Goal: Task Accomplishment & Management: Use online tool/utility

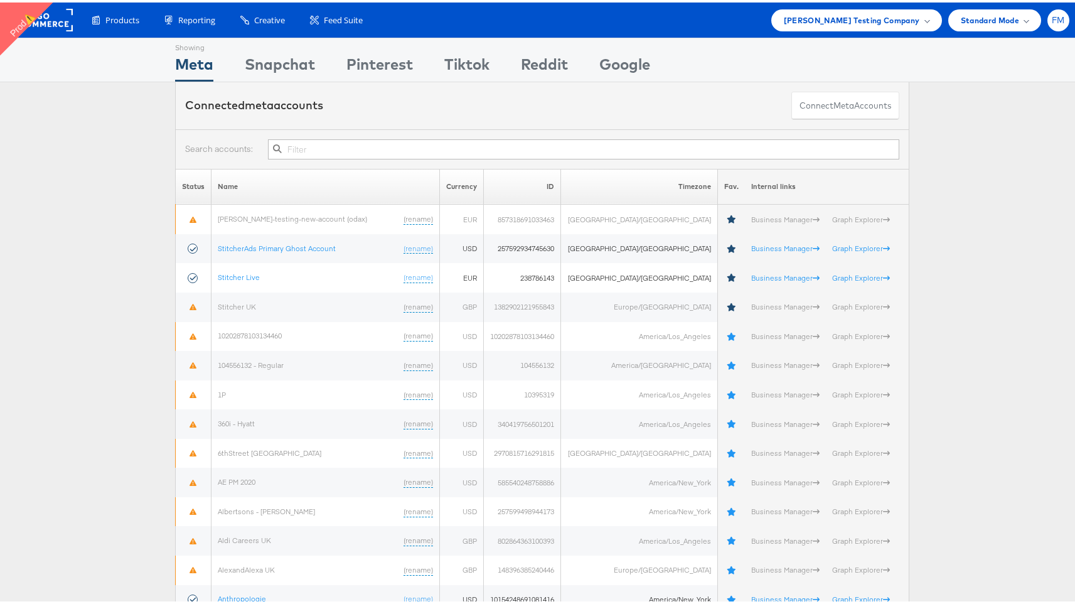
click at [1057, 17] on div "FM" at bounding box center [1058, 18] width 22 height 22
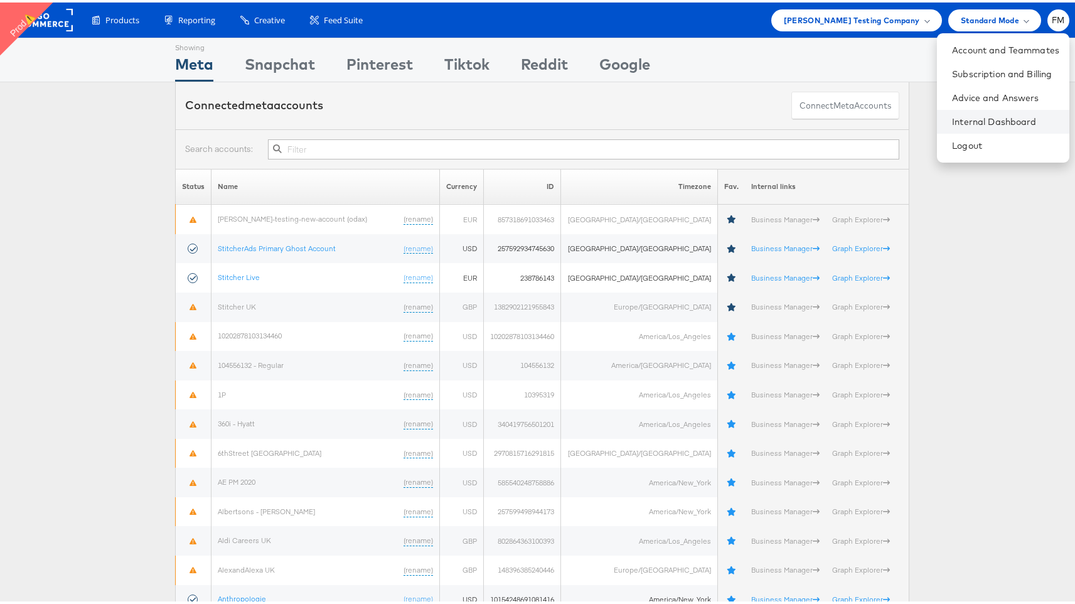
click at [980, 125] on li "Internal Dashboard" at bounding box center [1003, 119] width 132 height 24
click at [968, 123] on link "Internal Dashboard" at bounding box center [1005, 119] width 107 height 13
click at [952, 117] on link "Internal Dashboard" at bounding box center [1005, 119] width 107 height 13
click at [58, 18] on rect at bounding box center [44, 17] width 58 height 23
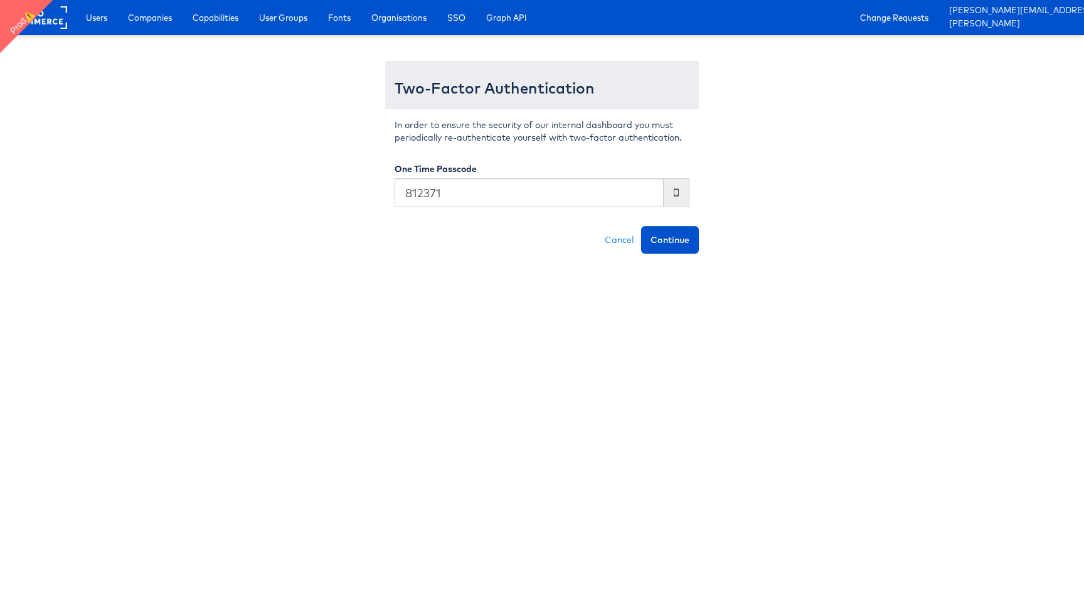
type input "812371"
click at [641, 226] on button "Continue" at bounding box center [670, 240] width 58 height 28
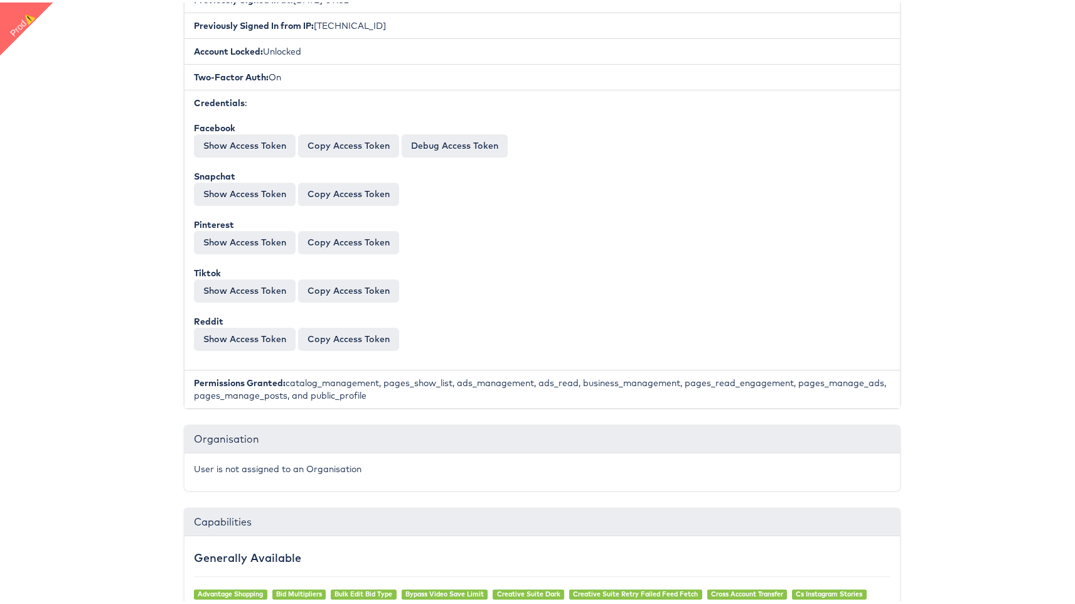
scroll to position [1279, 0]
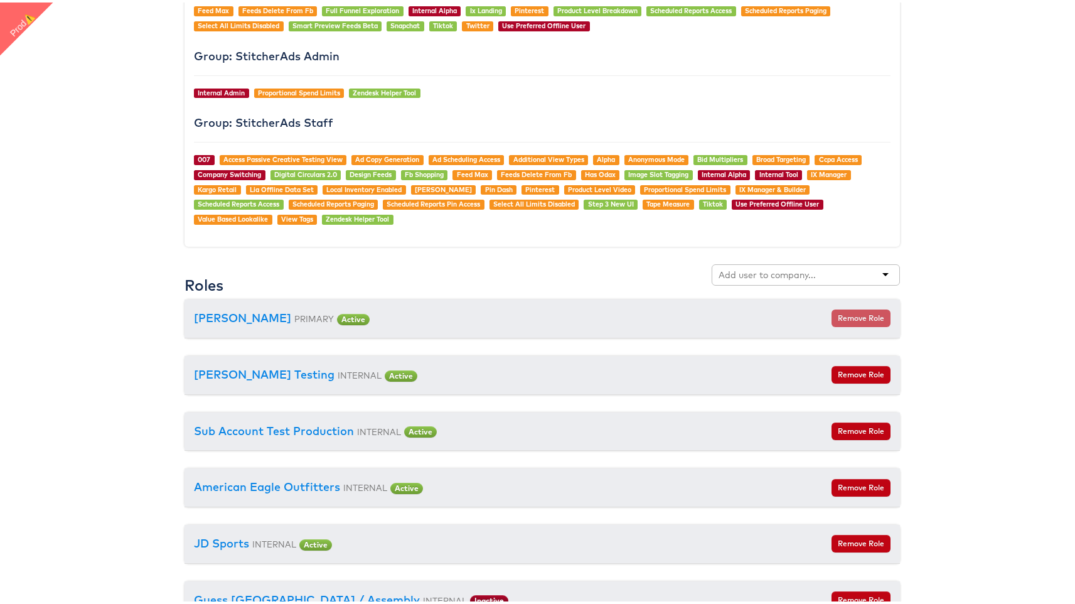
click at [756, 268] on input "text" at bounding box center [767, 272] width 99 height 13
type input "d"
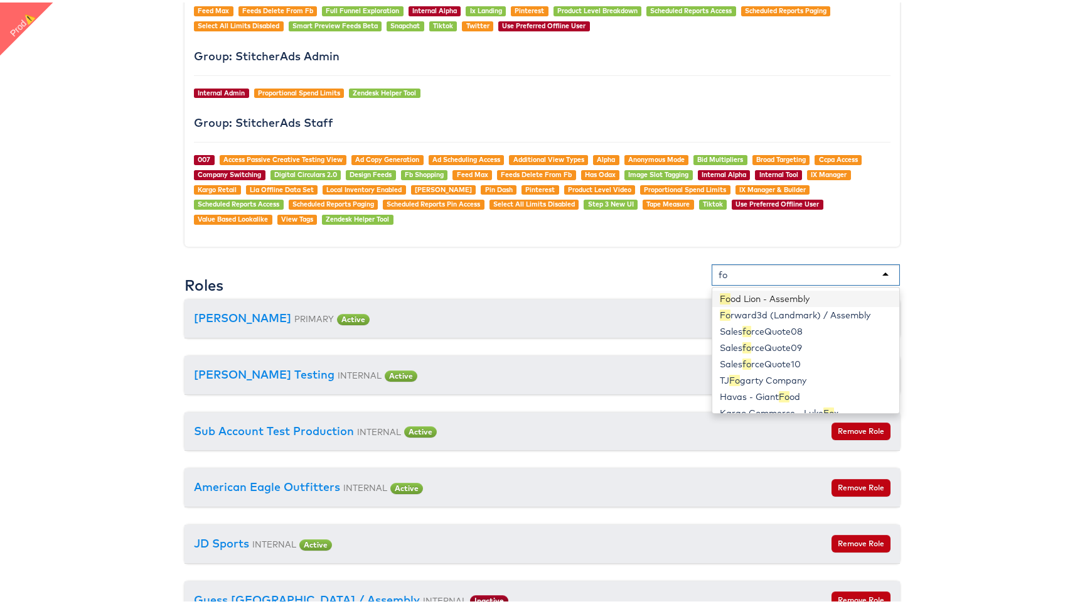
type input "for"
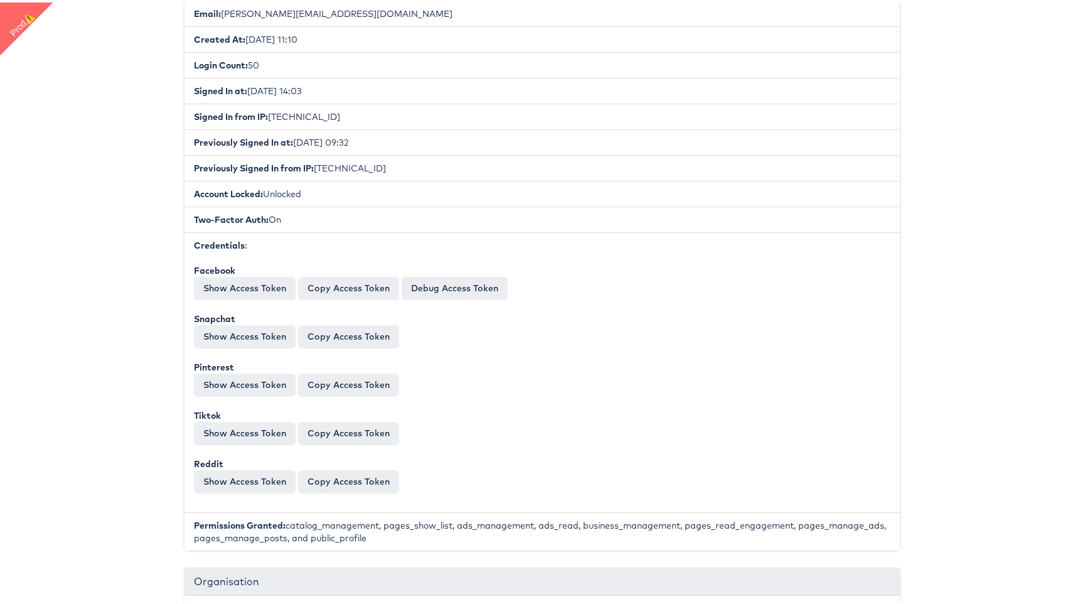
scroll to position [0, 0]
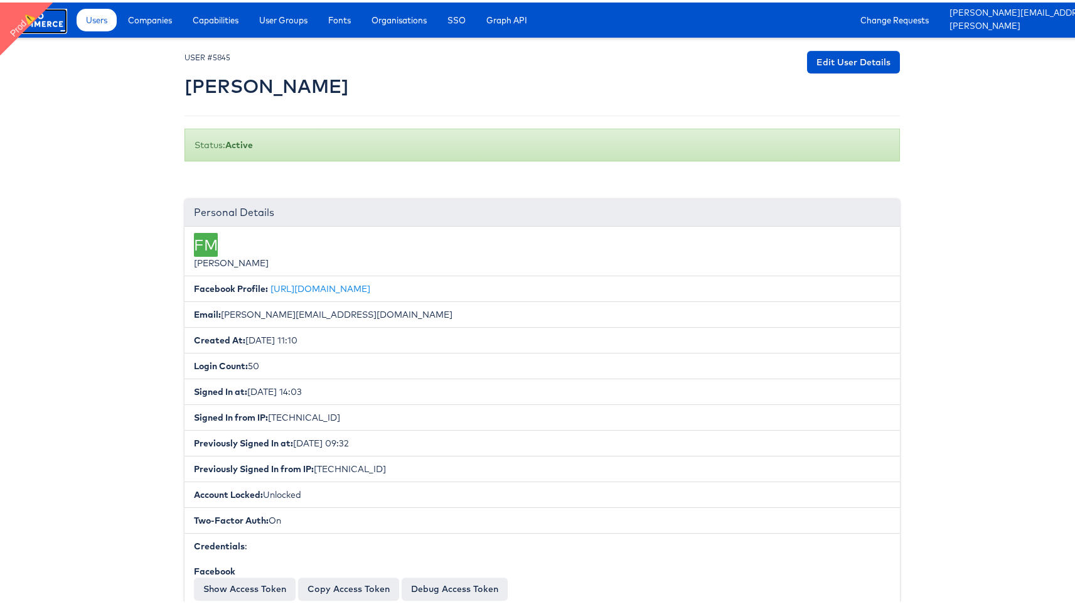
click at [50, 17] on rect at bounding box center [38, 17] width 58 height 23
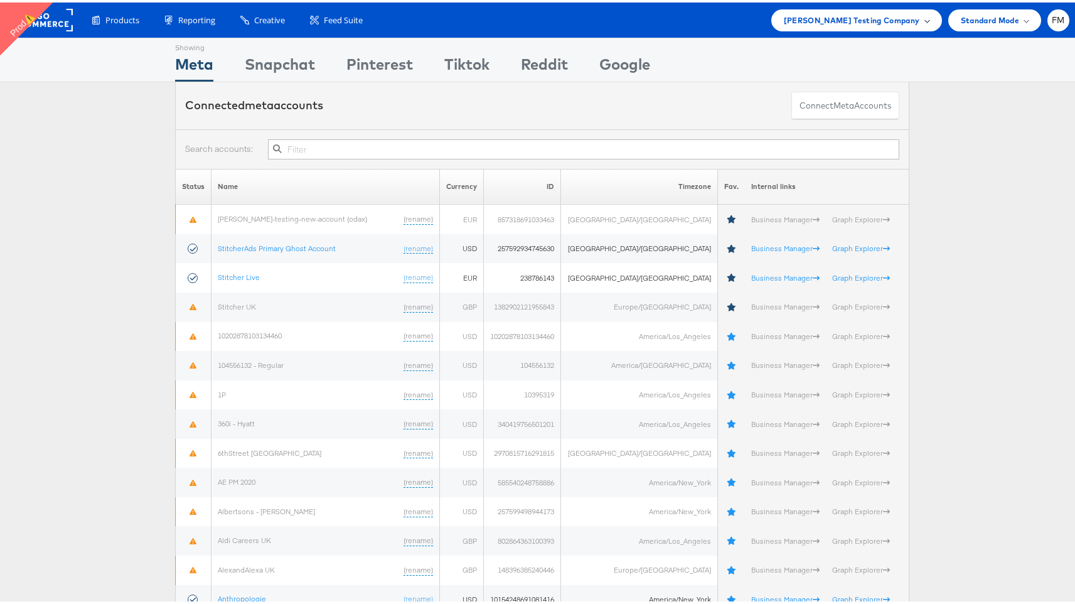
click at [870, 10] on div "Colin Clarke Testing Company" at bounding box center [856, 18] width 171 height 22
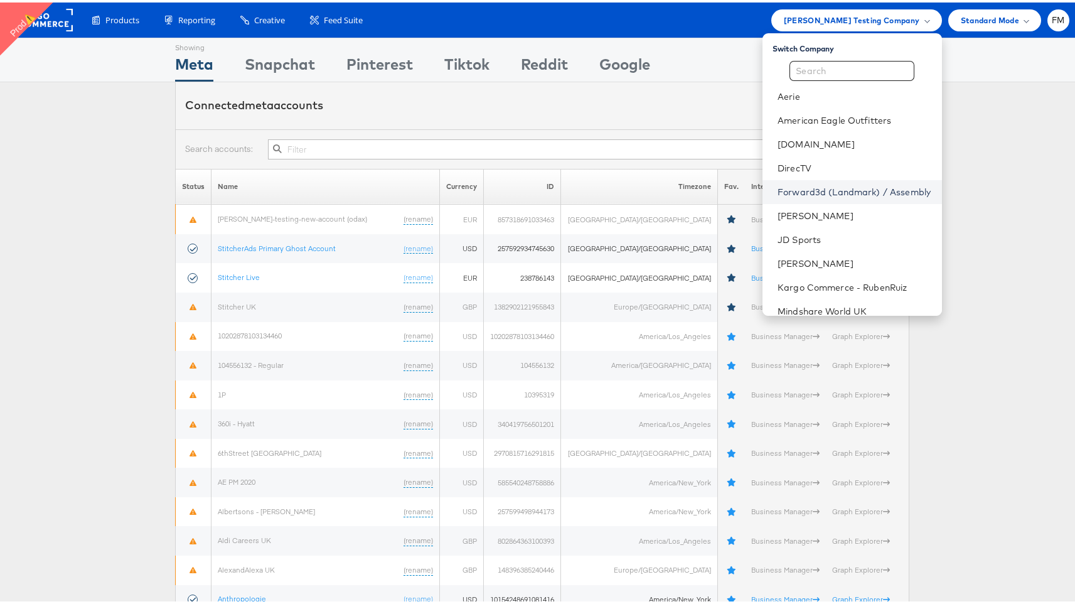
click at [859, 191] on link "Forward3d (Landmark) / Assembly" at bounding box center [854, 189] width 154 height 13
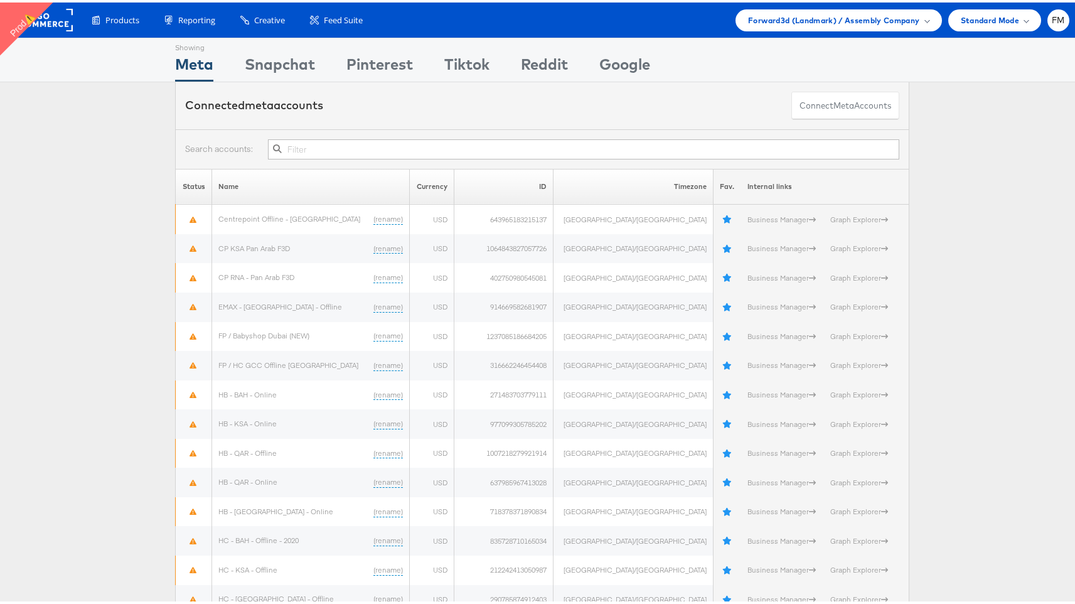
type input "q"
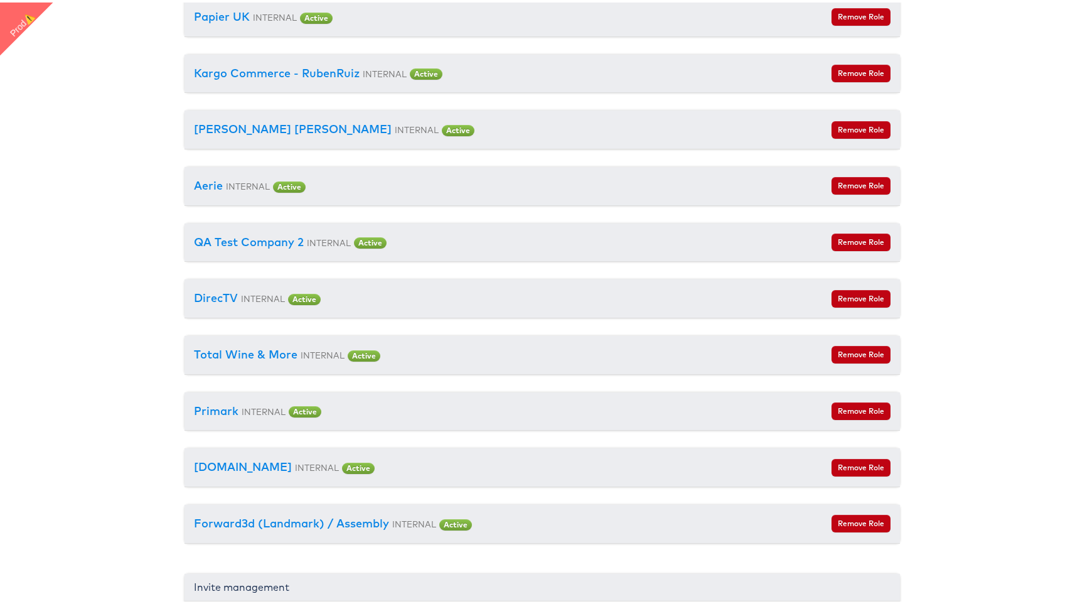
scroll to position [2129, 0]
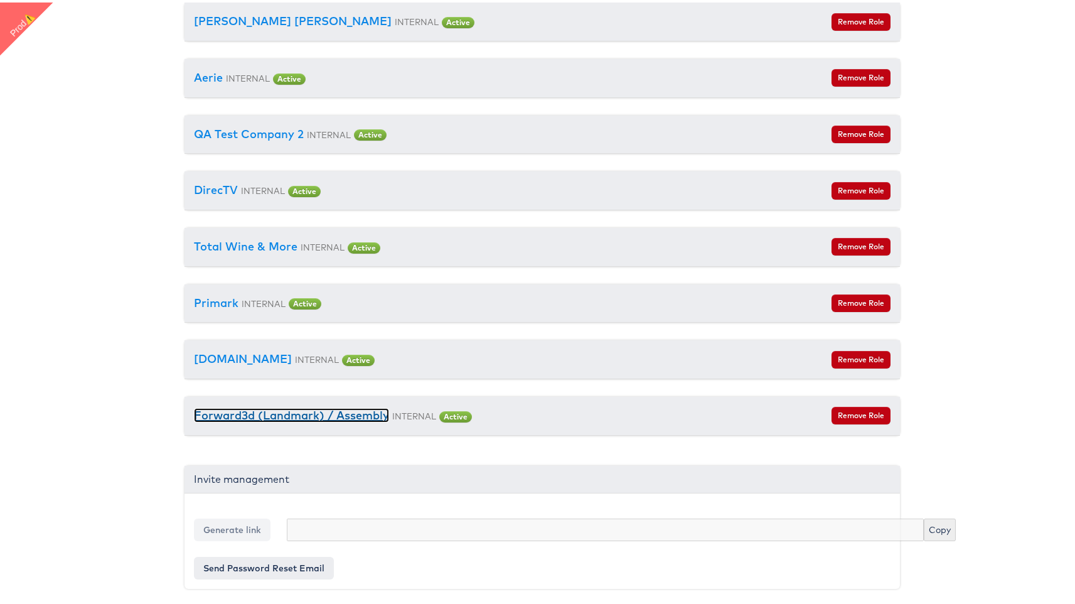
click at [285, 407] on link "Forward3d (Landmark) / Assembly" at bounding box center [291, 412] width 195 height 14
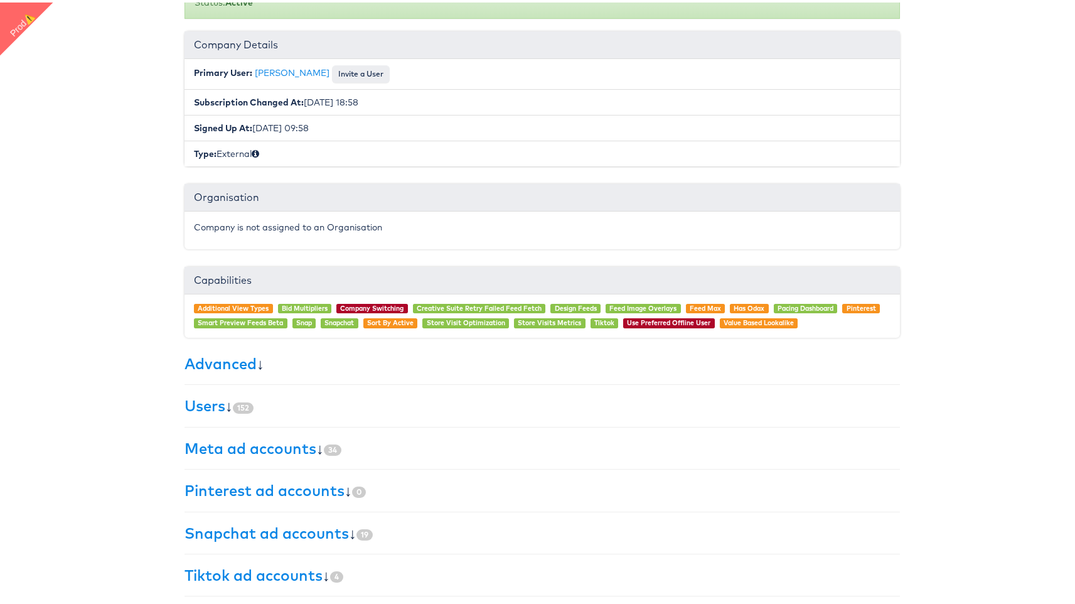
scroll to position [145, 0]
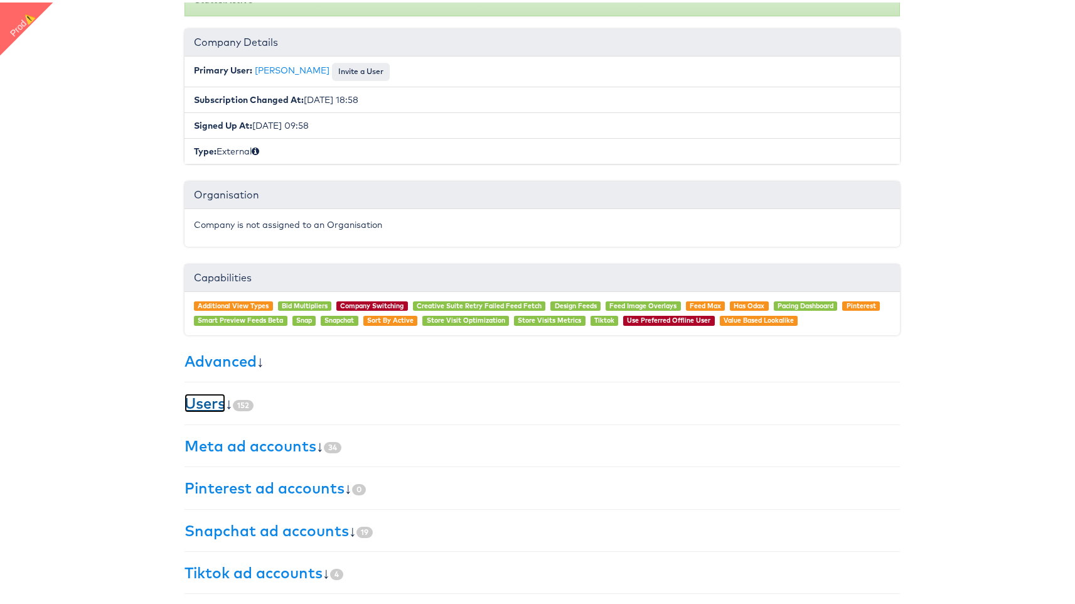
click at [210, 400] on link "Users" at bounding box center [204, 400] width 41 height 19
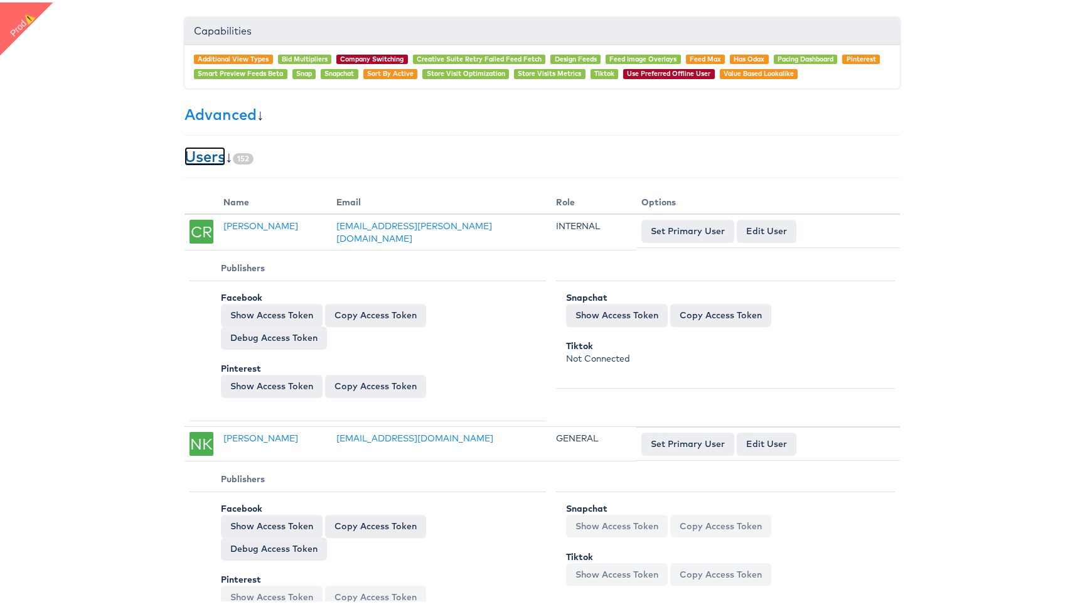
scroll to position [0, 0]
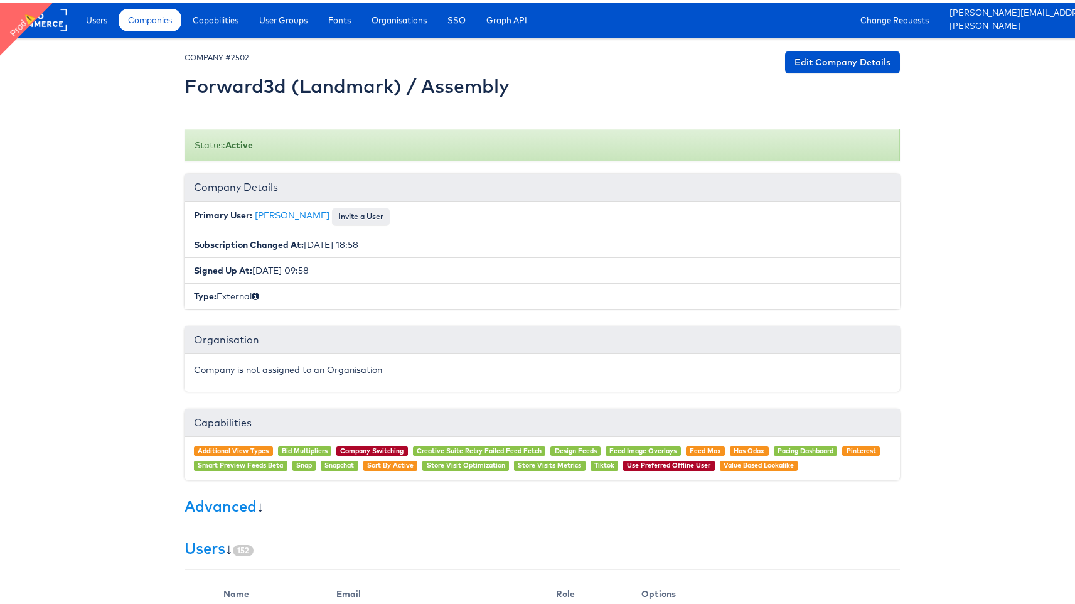
click at [225, 549] on h3 "Users ↓ 152" at bounding box center [541, 545] width 715 height 16
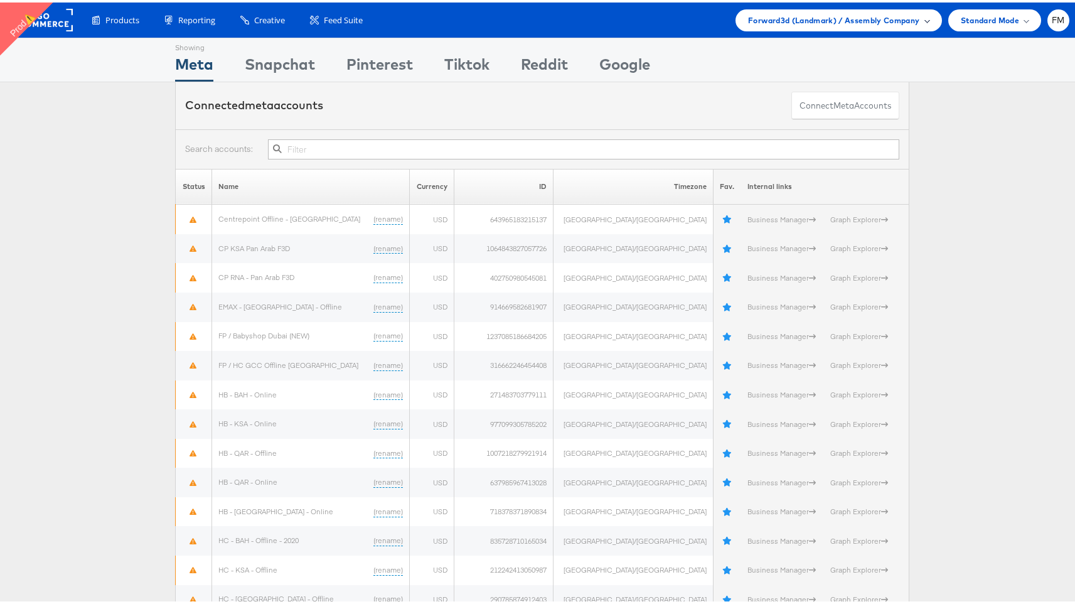
click at [899, 13] on span "Forward3d (Landmark) / Assembly Company" at bounding box center [833, 17] width 171 height 13
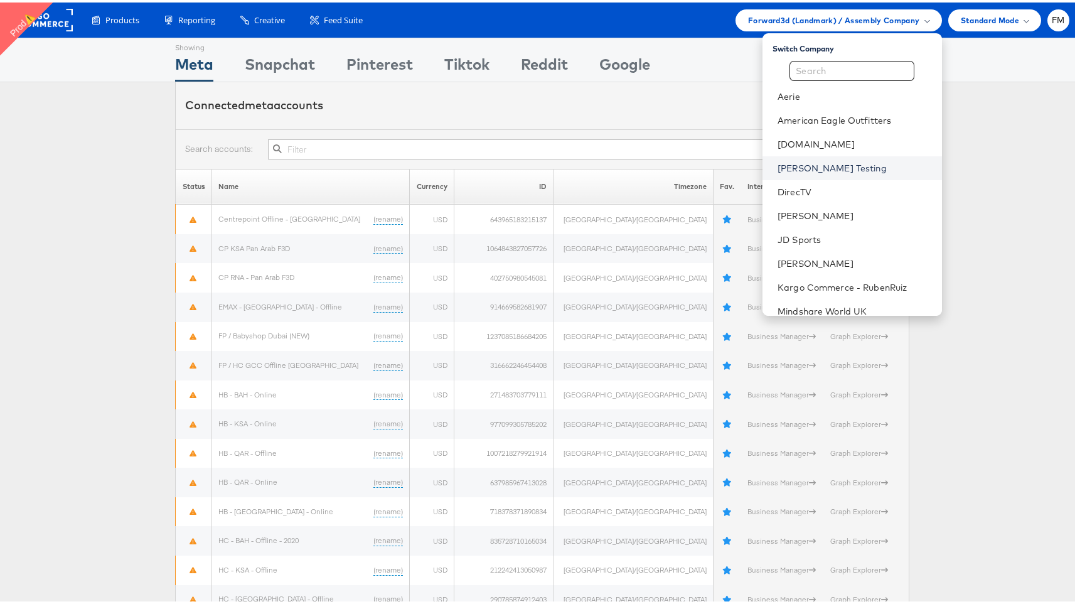
click at [844, 161] on link "[PERSON_NAME] Testing" at bounding box center [854, 165] width 154 height 13
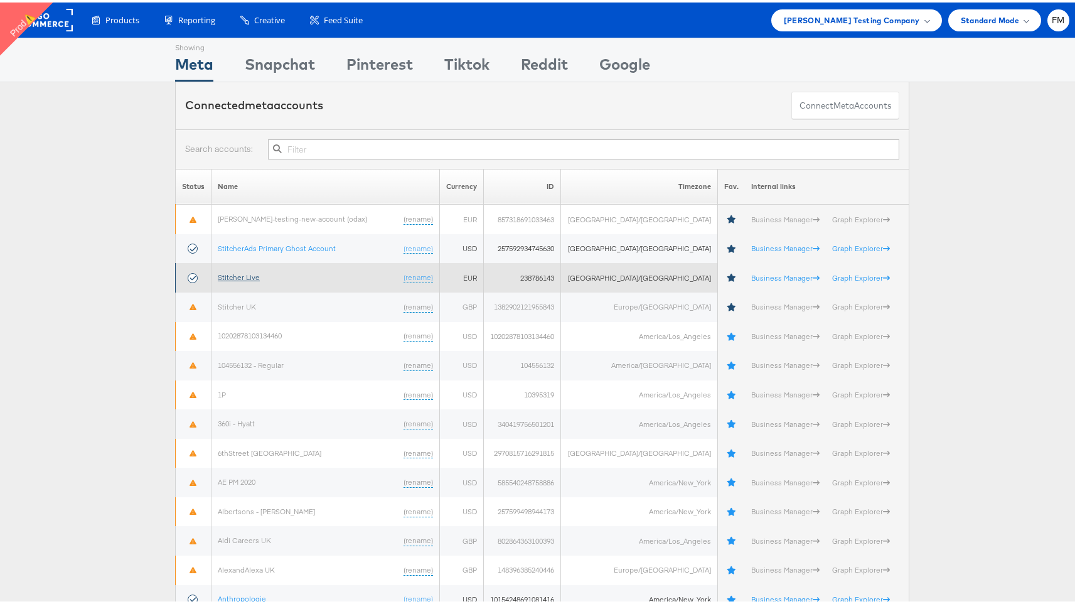
click at [247, 272] on link "Stitcher Live" at bounding box center [239, 274] width 42 height 9
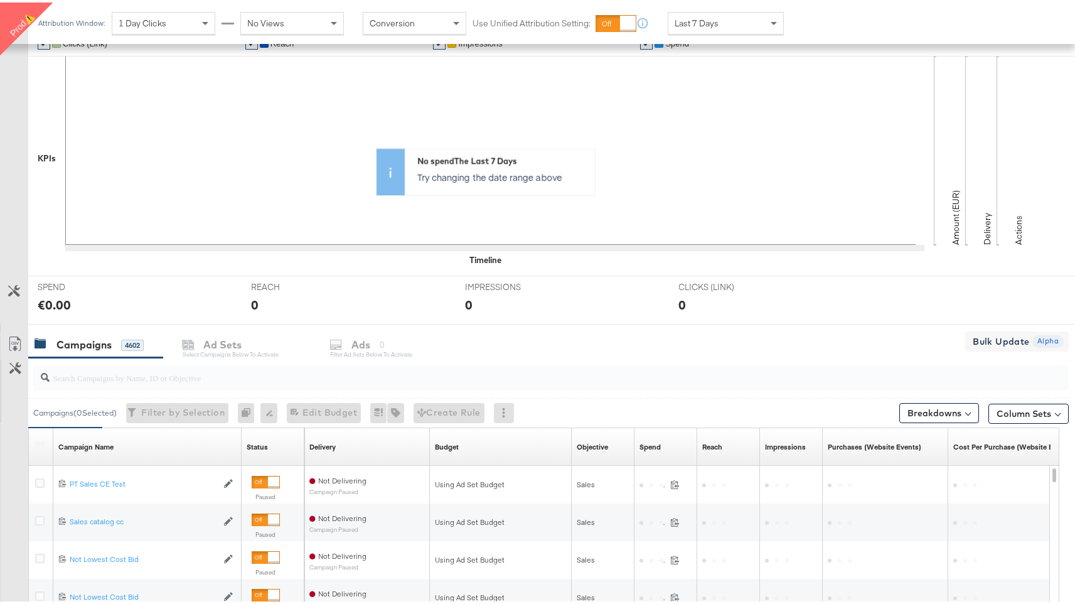
scroll to position [345, 0]
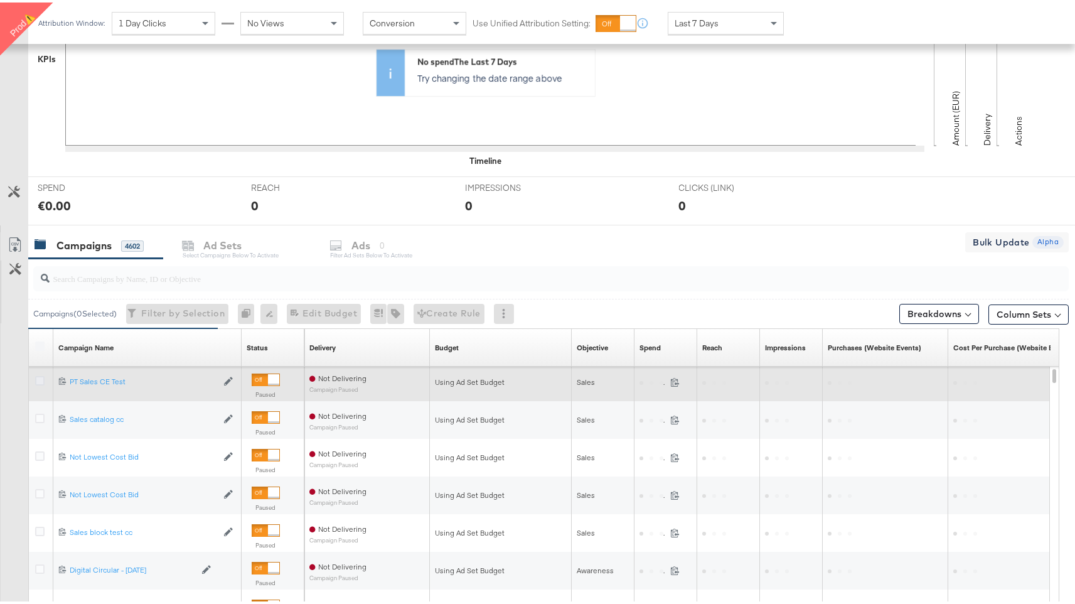
click at [36, 380] on icon at bounding box center [39, 377] width 9 height 9
click at [0, 0] on input "checkbox" at bounding box center [0, 0] width 0 height 0
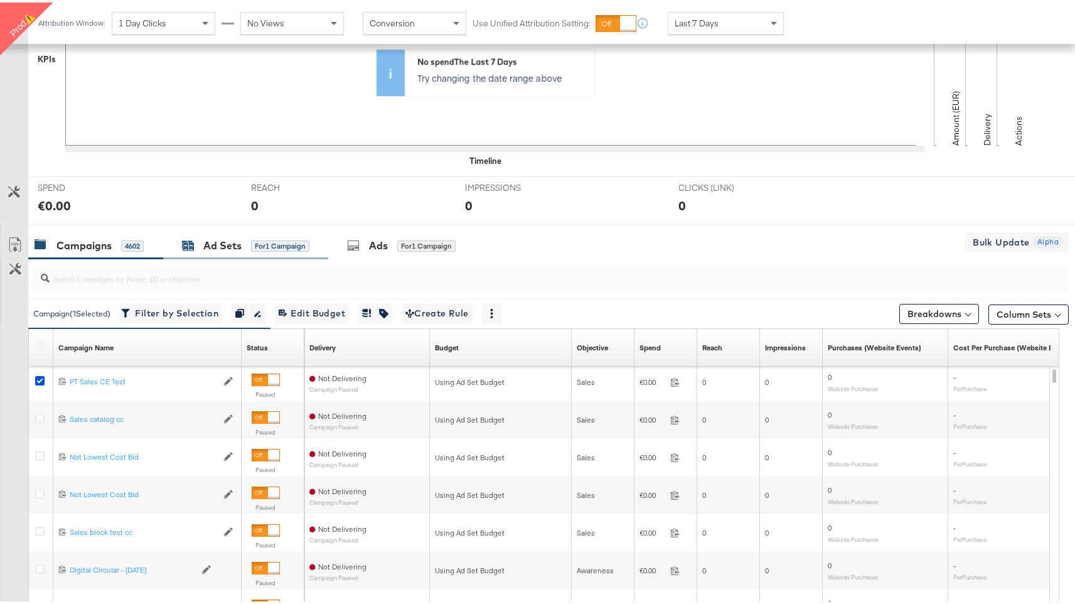
click at [228, 241] on div "Ad Sets" at bounding box center [222, 243] width 38 height 14
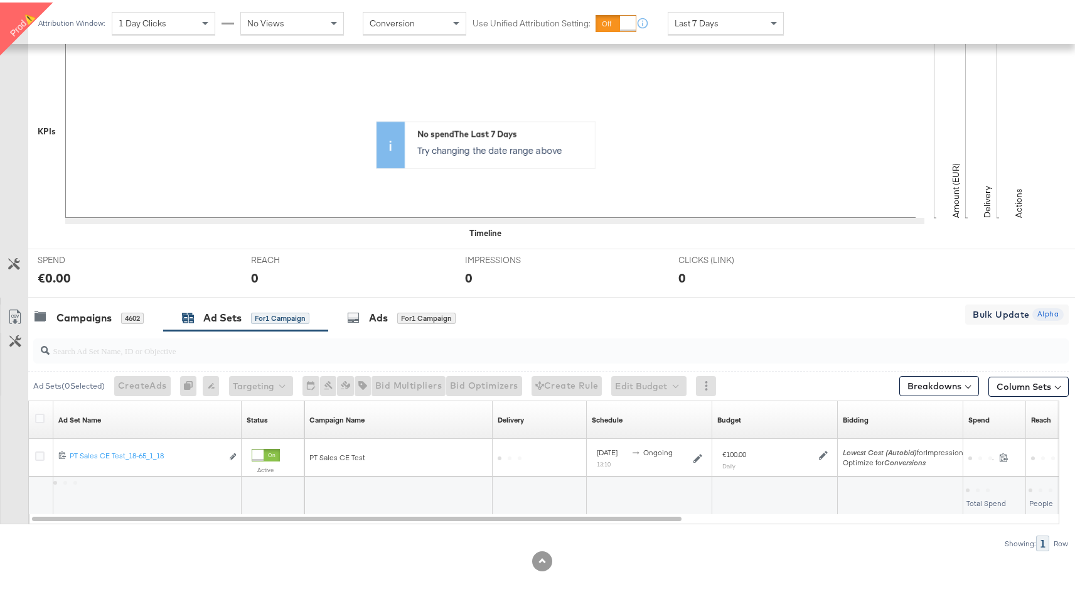
scroll to position [273, 0]
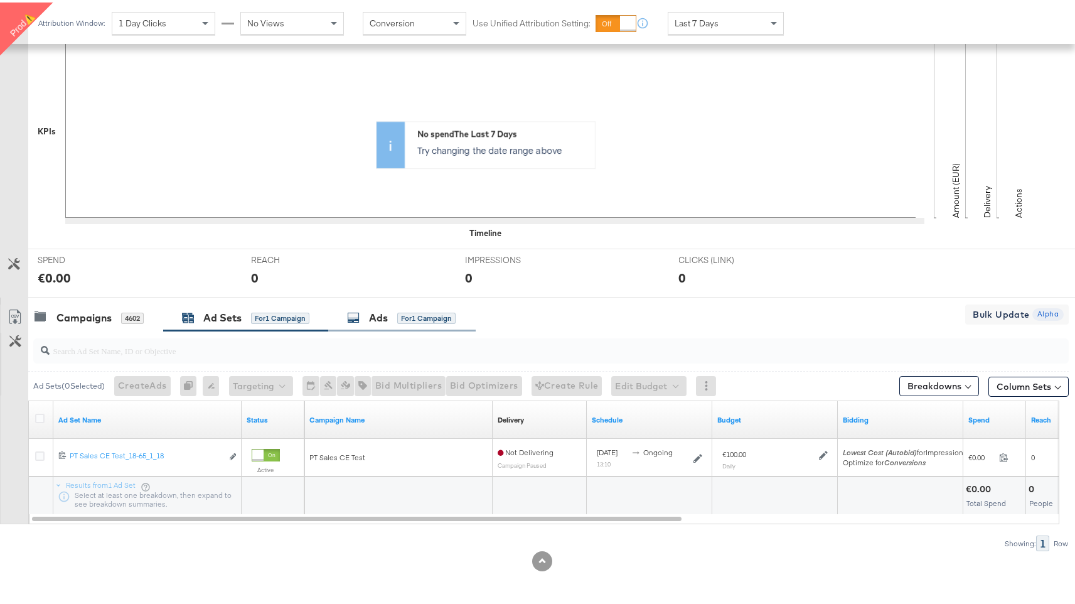
click at [357, 316] on icon at bounding box center [353, 315] width 13 height 13
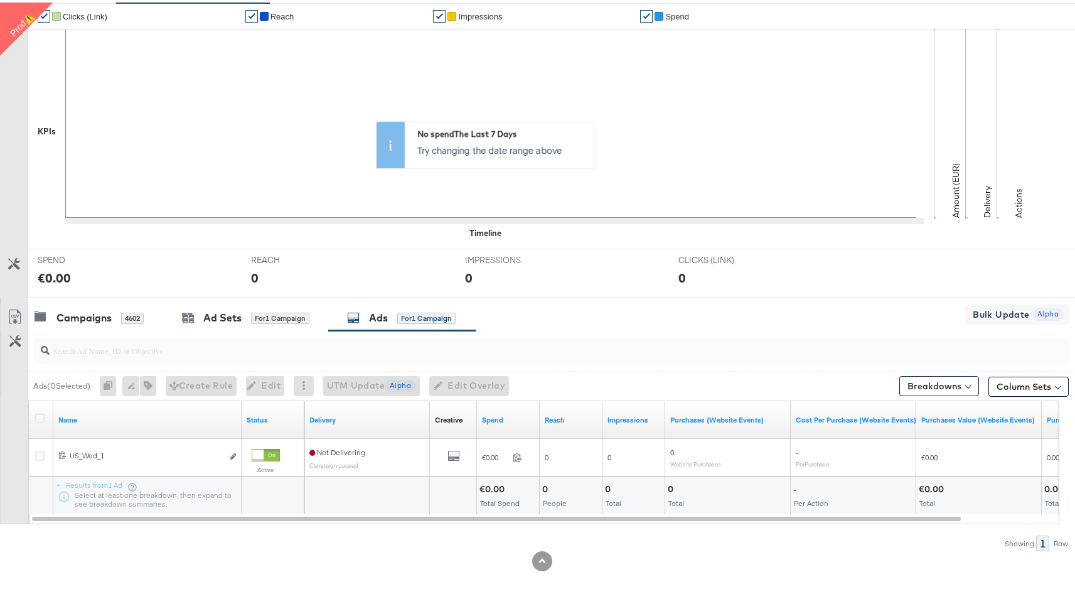
scroll to position [0, 0]
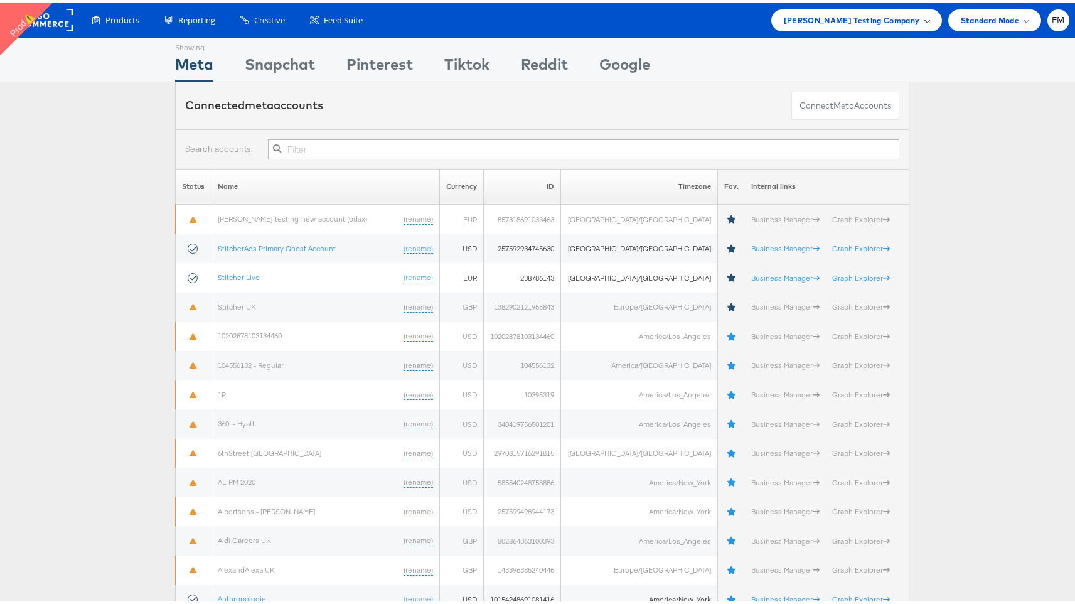
click at [823, 26] on div "[PERSON_NAME] Testing Company" at bounding box center [856, 18] width 171 height 22
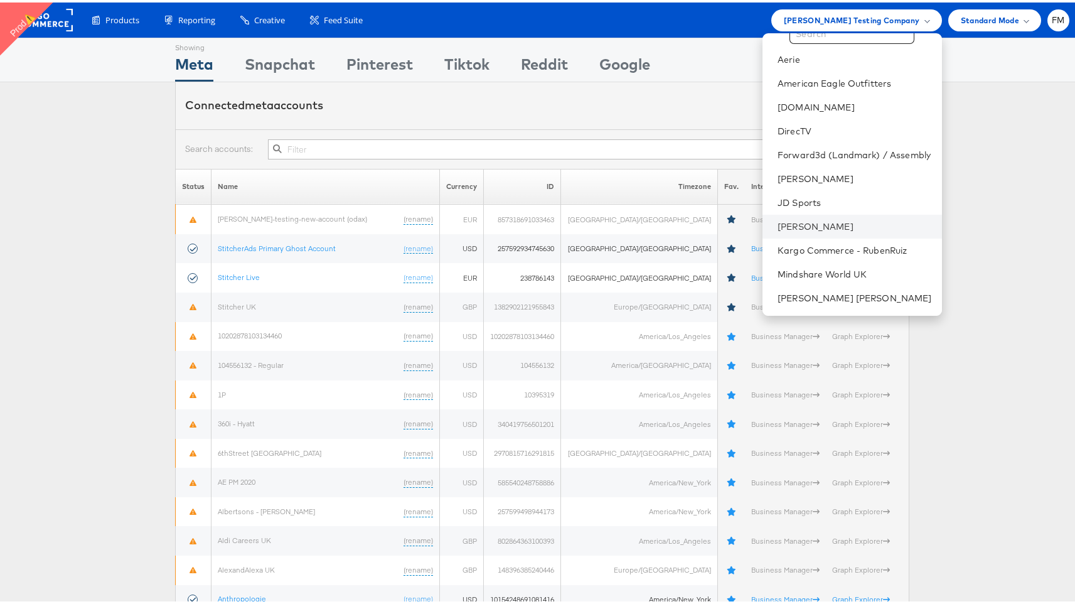
scroll to position [38, 0]
click at [852, 146] on link "Forward3d (Landmark) / Assembly" at bounding box center [854, 151] width 154 height 13
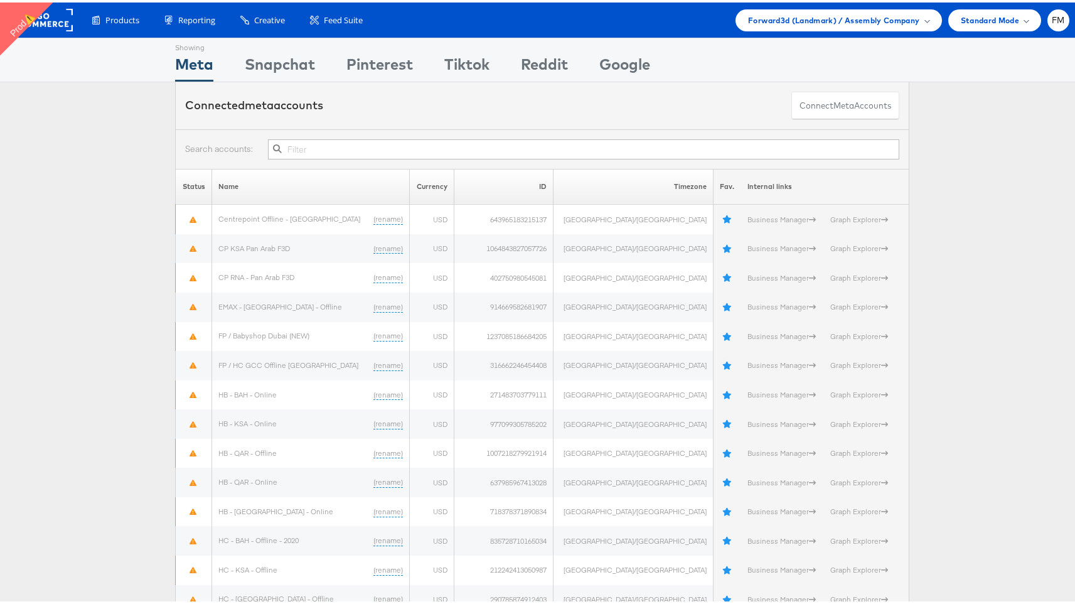
scroll to position [633, 0]
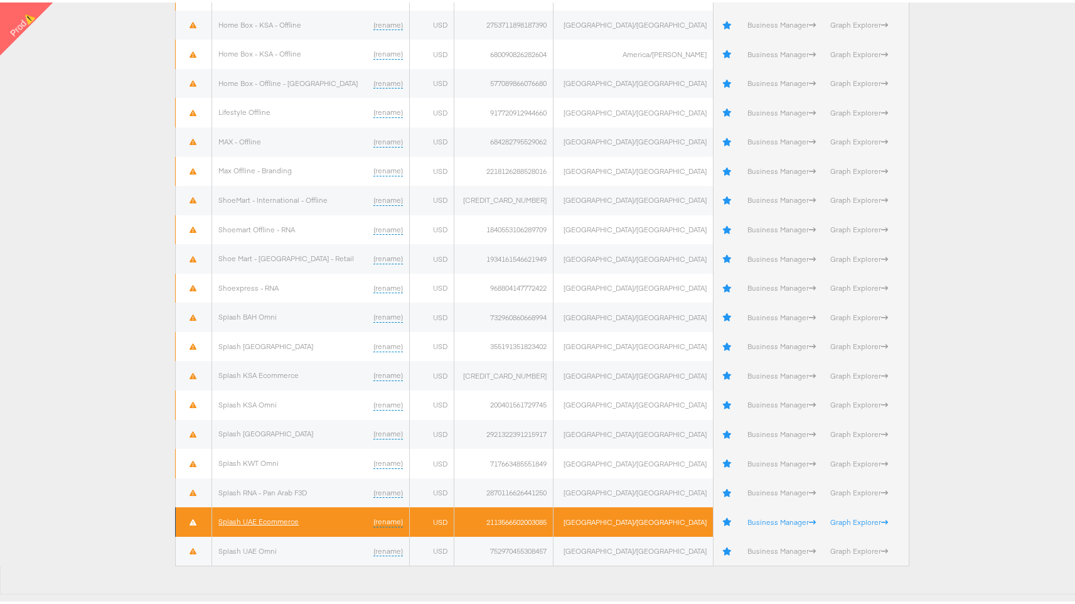
click at [274, 518] on link "Splash UAE Ecommerce" at bounding box center [258, 518] width 80 height 9
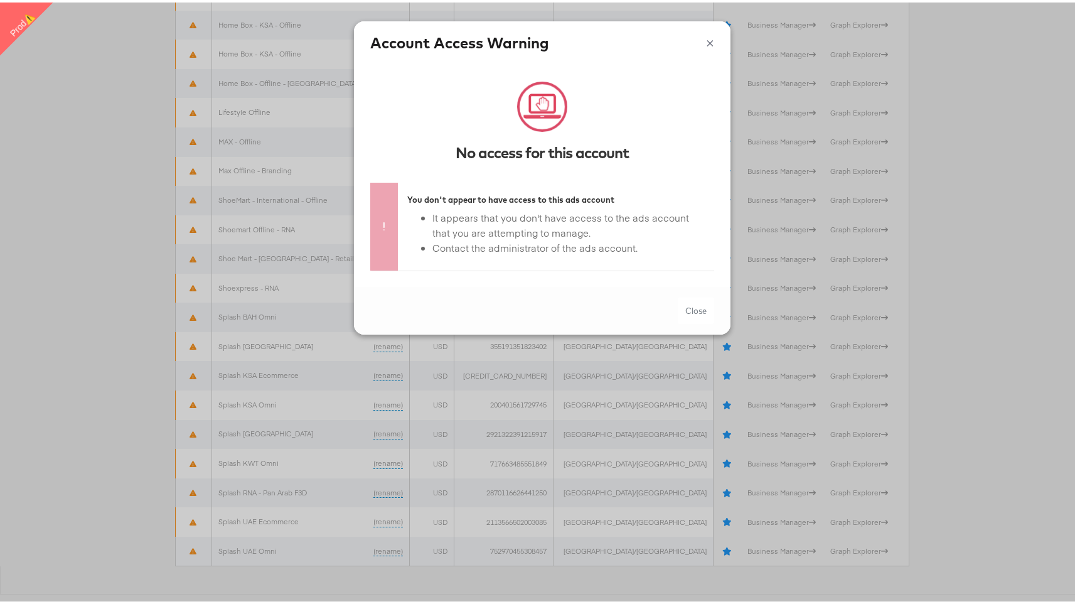
click at [706, 38] on button "×" at bounding box center [710, 38] width 8 height 19
